Goal: Check status

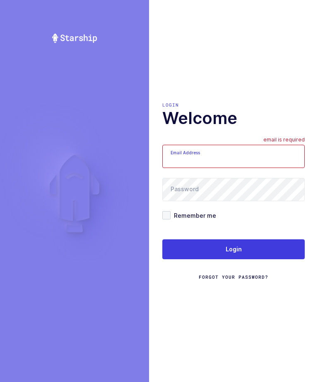
click at [236, 168] on input "Email Address" at bounding box center [233, 156] width 143 height 23
type input "zack1239753@gmail.com"
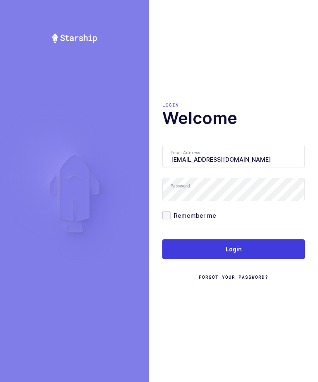
click at [248, 258] on button "Login" at bounding box center [233, 249] width 143 height 20
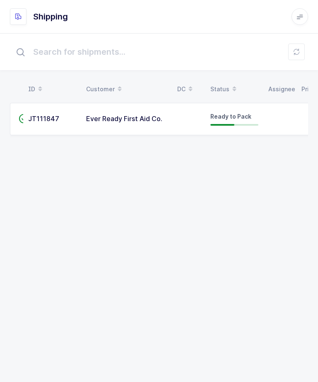
click at [104, 133] on td "Ever Ready First Aid Co." at bounding box center [126, 119] width 91 height 32
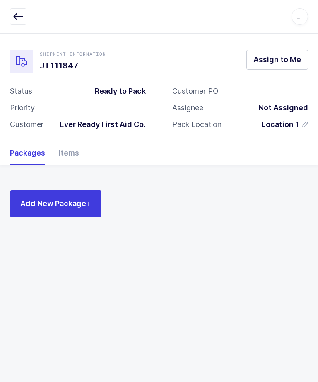
click at [21, 19] on icon "button" at bounding box center [18, 17] width 10 height 10
